Goal: Register for event/course

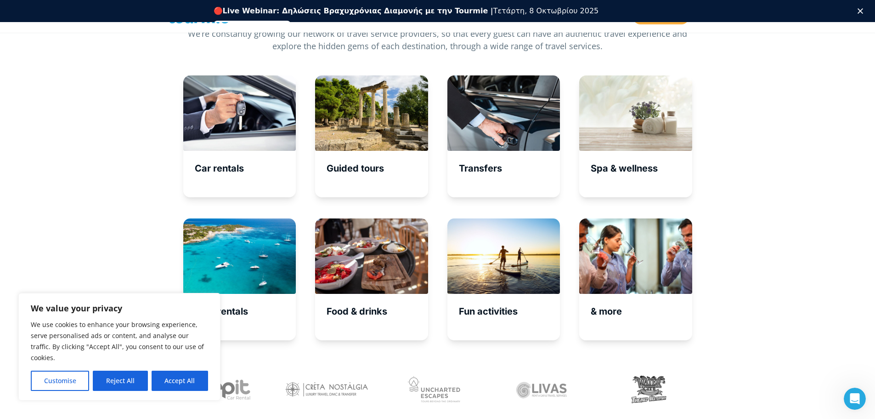
scroll to position [3038, 0]
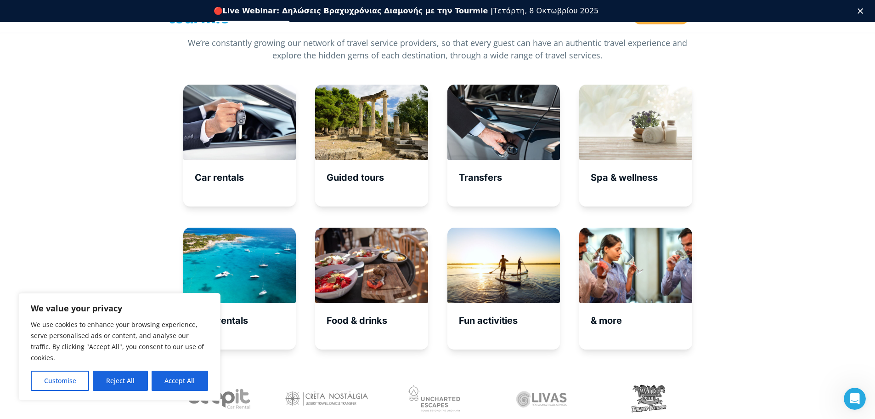
click at [291, 21] on link "Εγγραφείτε δωρεάν" at bounding box center [253, 26] width 78 height 11
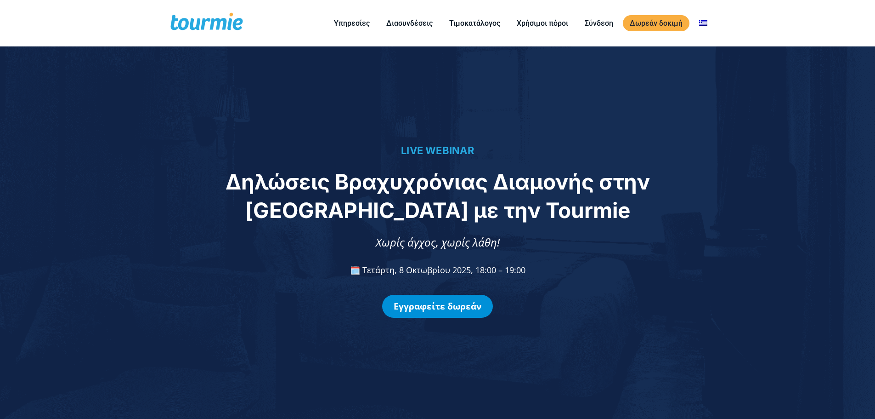
click at [442, 310] on link "Εγγραφείτε δωρεάν" at bounding box center [437, 306] width 111 height 23
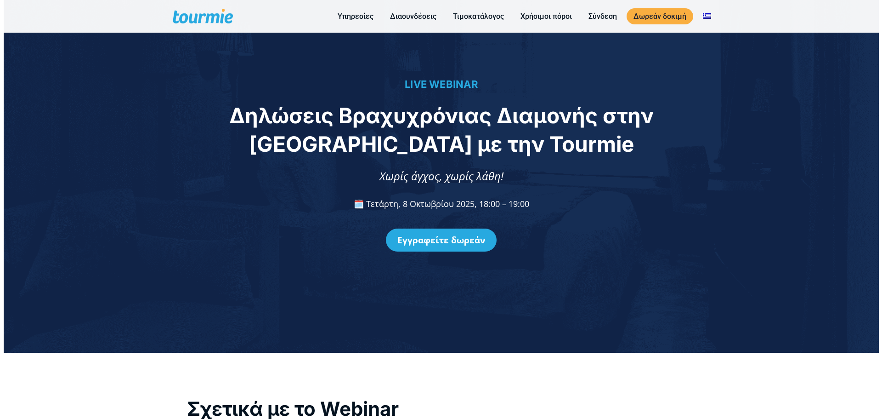
scroll to position [761, 0]
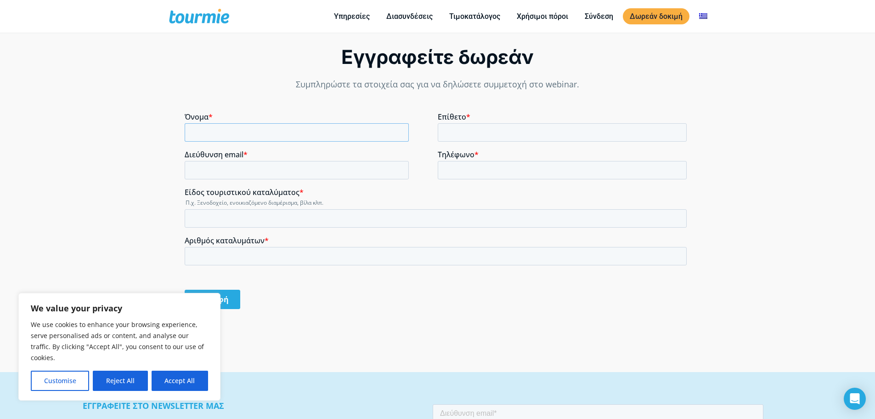
click at [234, 124] on input "Όνομα *" at bounding box center [297, 132] width 224 height 18
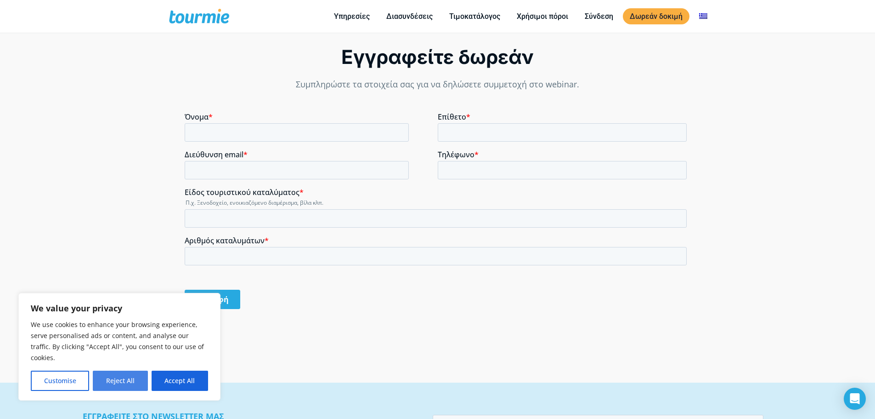
click at [110, 386] on button "Reject All" at bounding box center [120, 380] width 55 height 20
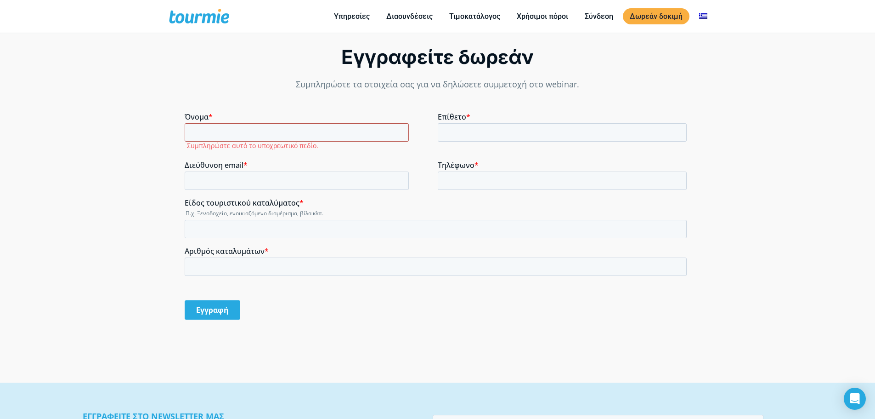
click at [307, 140] on input "Όνομα *" at bounding box center [297, 132] width 224 height 18
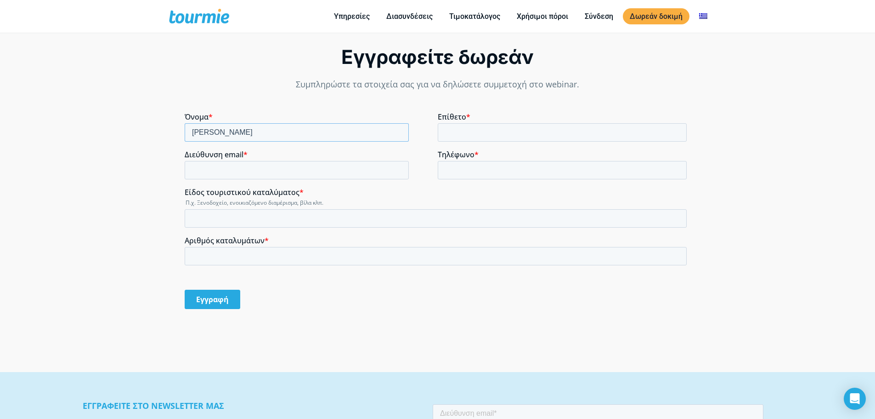
type input "[PERSON_NAME]"
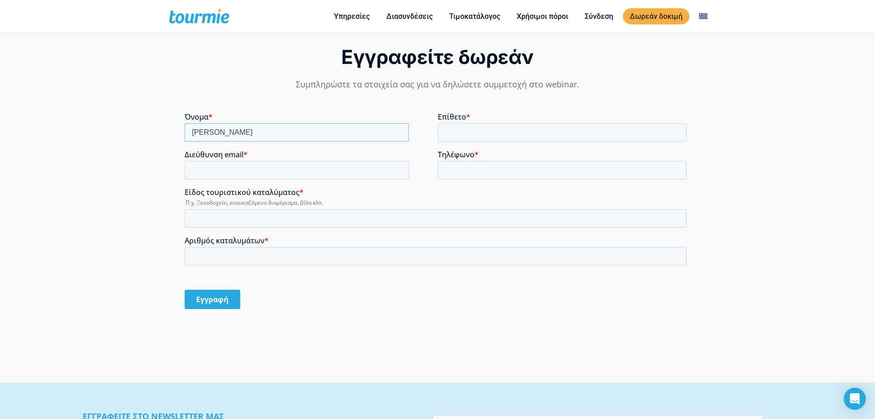
click at [260, 139] on input "[PERSON_NAME]" at bounding box center [297, 132] width 224 height 18
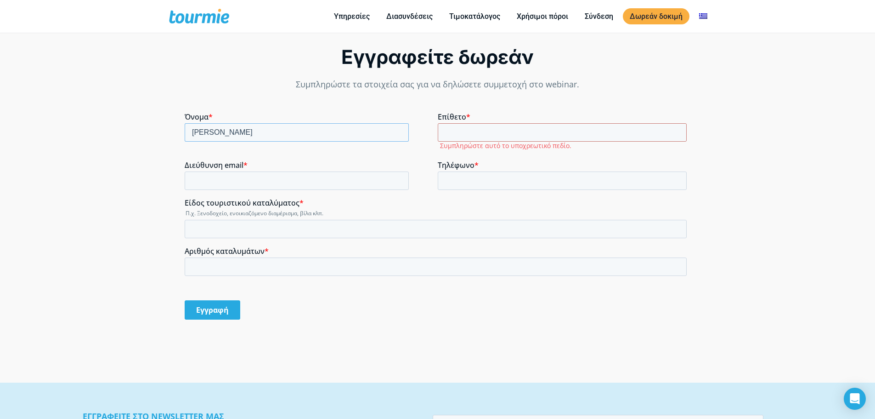
click at [260, 139] on input "[PERSON_NAME]" at bounding box center [297, 132] width 224 height 18
type input "U"
type input "Θάνος"
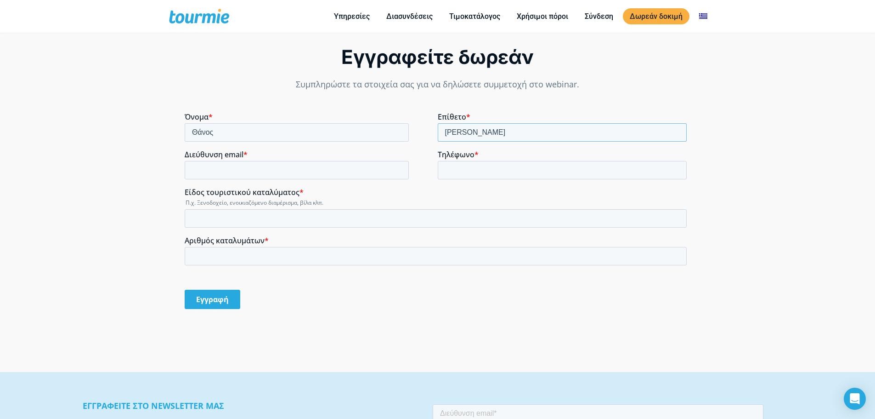
type input "[PERSON_NAME]"
type input "[EMAIL_ADDRESS][DOMAIN_NAME]"
type input "6946769557"
click at [232, 228] on fieldset "Είδος τουριστικού καταλύματος * Π.χ. Ξενοδοχείο, ενοικιαζόμενο διαμέρισμα, βίλα…" at bounding box center [438, 211] width 506 height 48
click at [234, 224] on input "Είδος τουριστικού καταλύματος *" at bounding box center [436, 218] width 502 height 18
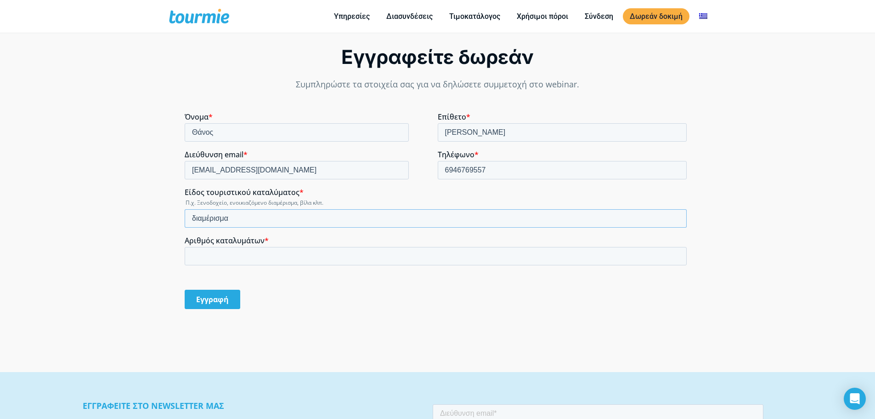
type input "διαμέρισμα"
type input "1"
click at [205, 298] on input "Εγγραφή" at bounding box center [213, 298] width 56 height 19
